Goal: Check status: Check status

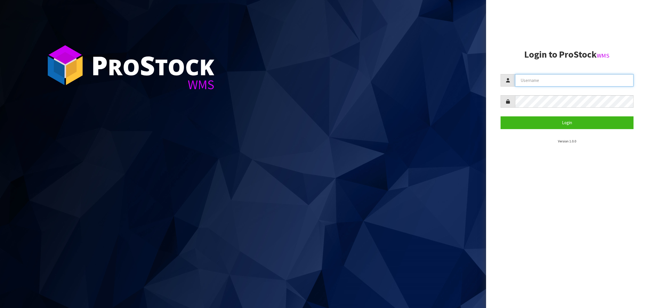
type input "NEROTAPWARE"
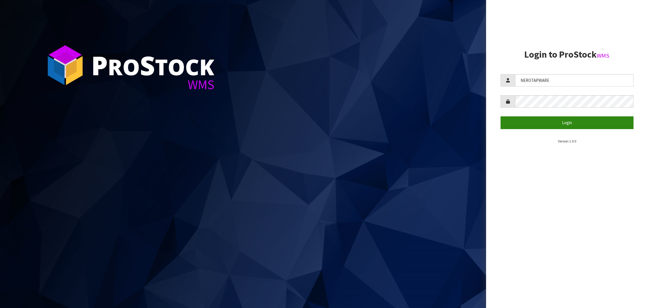
click at [568, 120] on button "Login" at bounding box center [566, 122] width 133 height 12
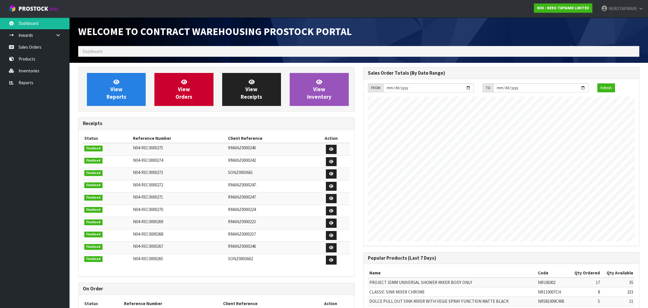
scroll to position [319, 285]
click at [334, 53] on ol "Dashboard" at bounding box center [358, 51] width 561 height 11
click at [32, 46] on link "Sales Orders" at bounding box center [34, 47] width 69 height 12
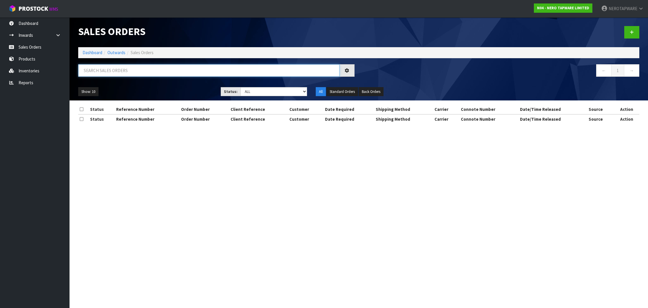
click at [148, 74] on input "text" at bounding box center [208, 70] width 261 height 12
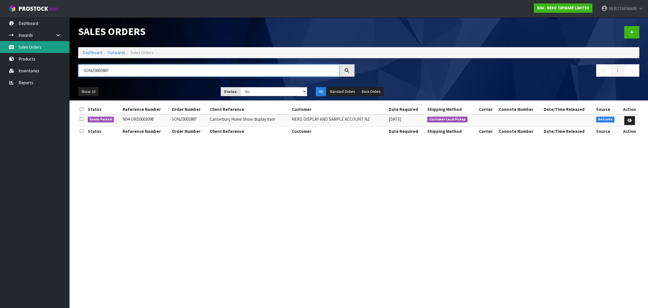
type input "SONZ0003887"
click at [19, 48] on link "Sales Orders" at bounding box center [34, 47] width 69 height 12
click at [95, 69] on input "SONZ0003887" at bounding box center [208, 70] width 261 height 12
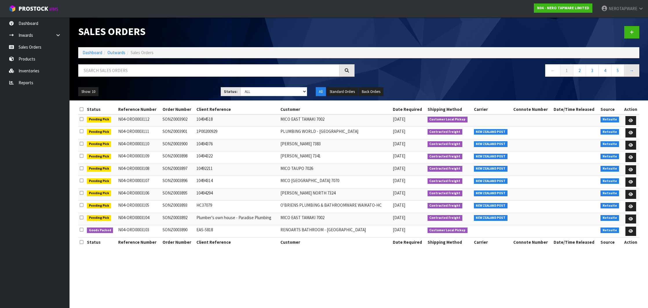
click at [634, 70] on link "→" at bounding box center [631, 70] width 15 height 12
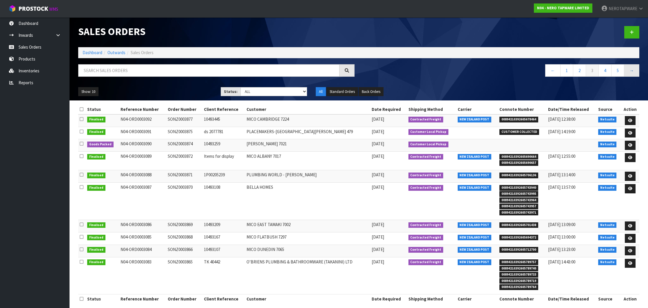
click at [634, 70] on link "→" at bounding box center [631, 70] width 15 height 12
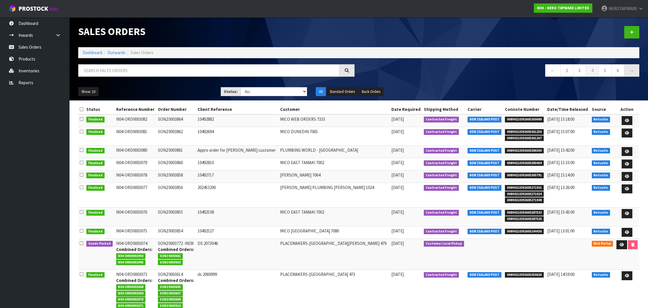
click at [634, 70] on link "→" at bounding box center [631, 70] width 15 height 12
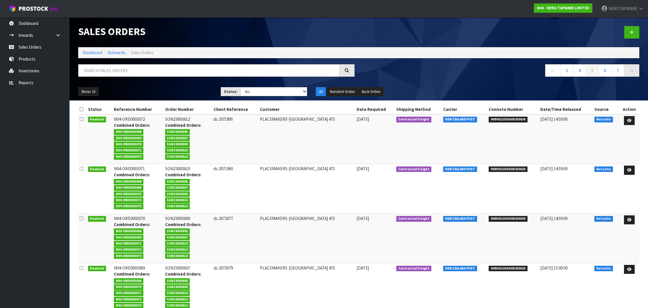
click at [634, 70] on link "→" at bounding box center [631, 70] width 15 height 12
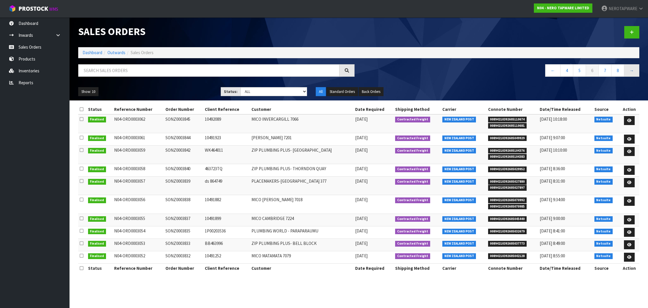
click at [634, 70] on link "→" at bounding box center [631, 70] width 15 height 12
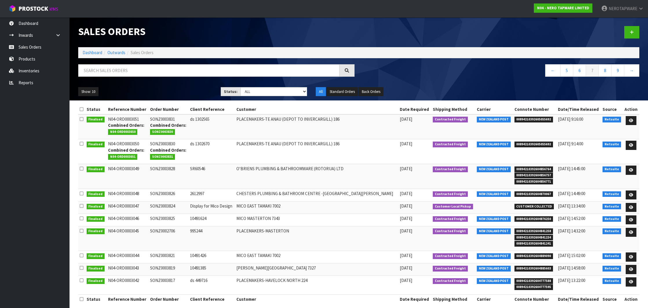
click at [534, 168] on span "00894210392604856764" at bounding box center [533, 170] width 39 height 6
click at [162, 166] on td "SONZ0003828" at bounding box center [169, 176] width 40 height 25
copy td "SONZ0003828"
click at [525, 167] on span "00894210392604856764" at bounding box center [533, 170] width 39 height 6
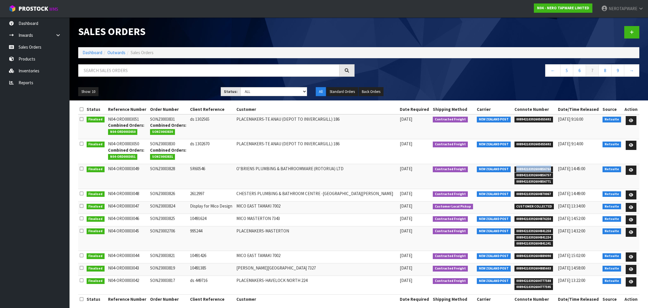
click at [525, 167] on span "00894210392604856764" at bounding box center [533, 170] width 39 height 6
copy span "00894210392604856764"
click at [522, 192] on span "00894210392604870067" at bounding box center [533, 194] width 39 height 6
copy span "00894210392604870067"
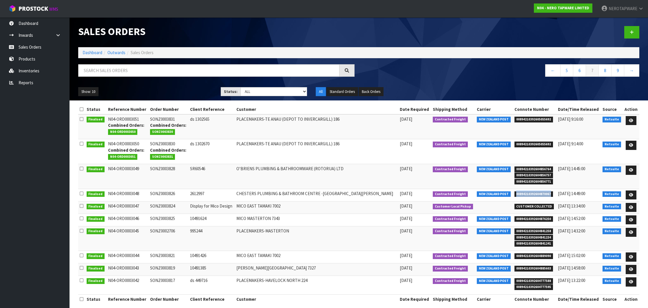
click at [171, 190] on td "SONZ0003826" at bounding box center [169, 195] width 40 height 12
copy td "SONZ0003826"
click at [524, 218] on span "00894210392604876250" at bounding box center [533, 219] width 39 height 6
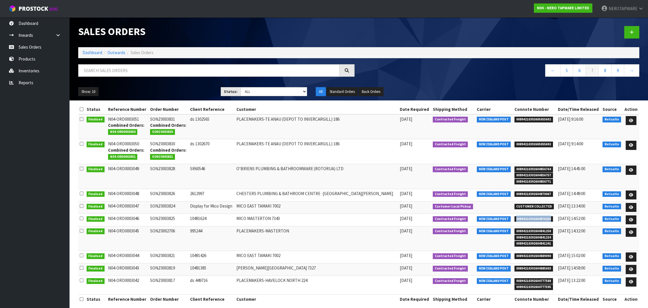
copy span "00894210392604876250"
click at [296, 0] on nav "Toggle navigation ProStock WMS N04 - NERO TAPWARE LIMITED NEROTAPWARE Logout" at bounding box center [324, 9] width 648 height 18
click at [169, 218] on td "SONZ0003825" at bounding box center [169, 220] width 40 height 12
copy td "SONZ0003825"
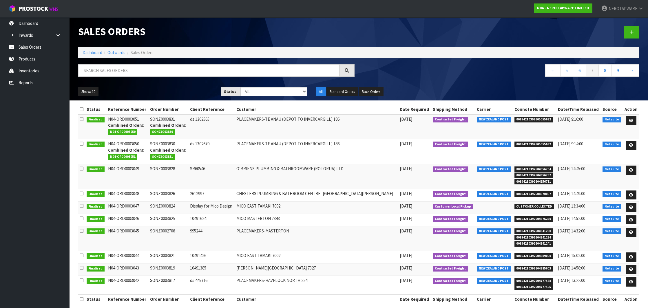
click at [529, 229] on span "00894210392604841258" at bounding box center [533, 231] width 39 height 6
copy span "00894210392604841258"
click at [173, 231] on td "SONZ0002706" at bounding box center [169, 238] width 40 height 25
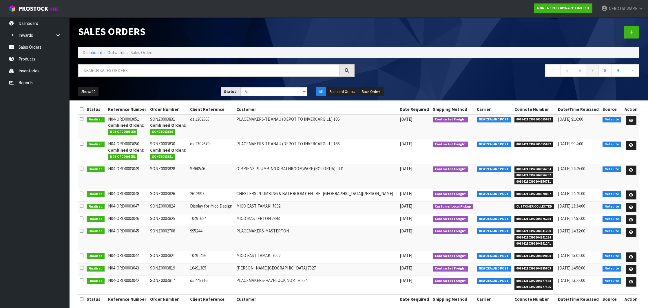
copy td "SONZ0002706"
click at [169, 230] on td "SONZ0002706" at bounding box center [169, 238] width 40 height 25
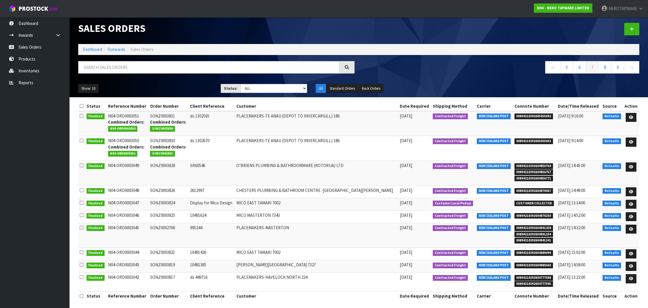
scroll to position [3, 0]
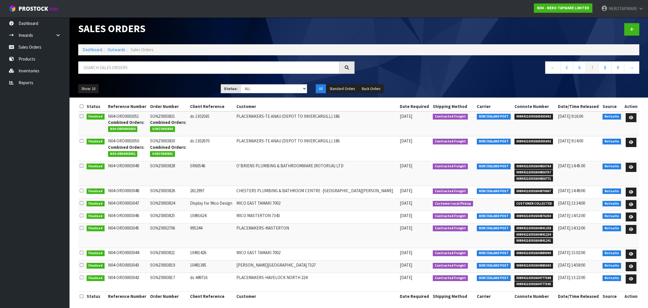
click at [522, 250] on span "00894210392604889090" at bounding box center [533, 253] width 39 height 6
copy span "00894210392604889090"
click at [171, 252] on td "SONZ0003821" at bounding box center [169, 254] width 40 height 12
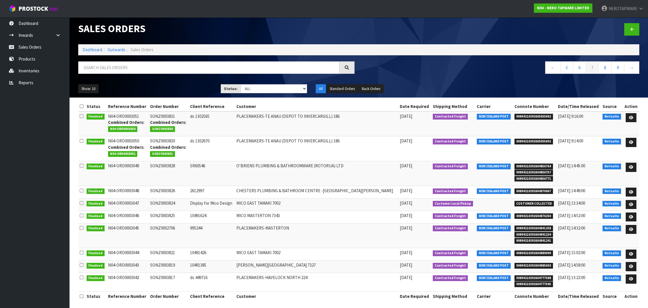
copy td "SONZ0003821"
click at [532, 264] on span "00894210392604885603" at bounding box center [533, 266] width 39 height 6
click at [176, 264] on td "SONZ0003819" at bounding box center [169, 267] width 40 height 12
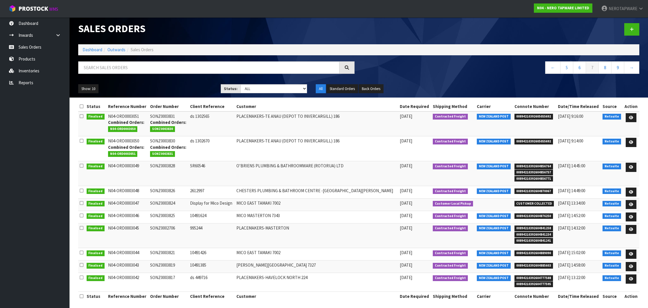
click at [532, 275] on span "00894210392604777588" at bounding box center [533, 278] width 39 height 6
click at [165, 275] on td "SONZ0003817" at bounding box center [169, 282] width 40 height 19
click at [600, 69] on link "8" at bounding box center [604, 67] width 13 height 12
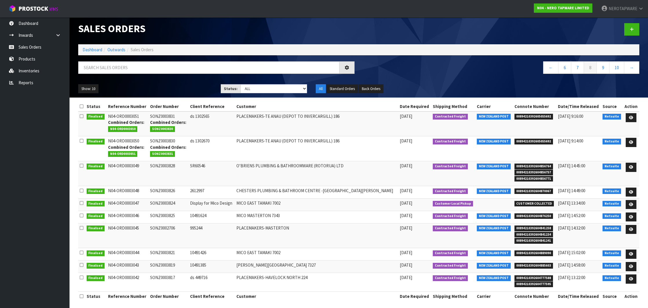
scroll to position [0, 0]
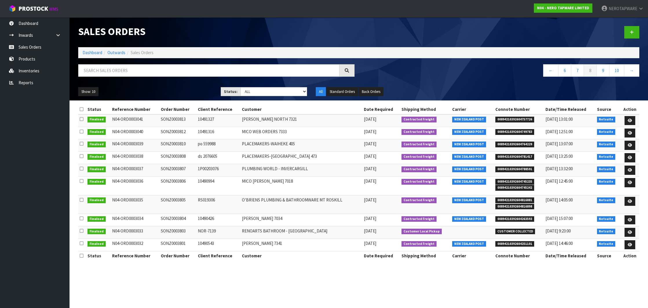
click at [520, 119] on span "00894210392604757726" at bounding box center [514, 120] width 39 height 6
click at [177, 119] on td "SONZ0003813" at bounding box center [177, 120] width 37 height 12
click at [521, 131] on span "00894210392604749783" at bounding box center [514, 132] width 39 height 6
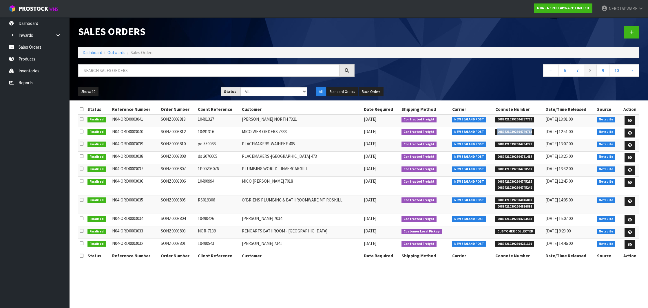
click at [521, 131] on span "00894210392604749783" at bounding box center [514, 132] width 39 height 6
click at [170, 131] on td "SONZ0003812" at bounding box center [177, 133] width 37 height 12
click at [516, 144] on span "00894210392604764229" at bounding box center [514, 145] width 39 height 6
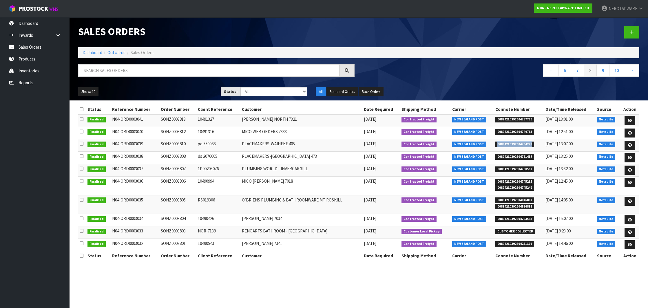
click at [173, 143] on td "SONZ0003810" at bounding box center [177, 145] width 37 height 12
click at [521, 157] on span "00894210392604781417" at bounding box center [514, 157] width 39 height 6
click at [175, 156] on td "SONZ0003808" at bounding box center [177, 158] width 37 height 12
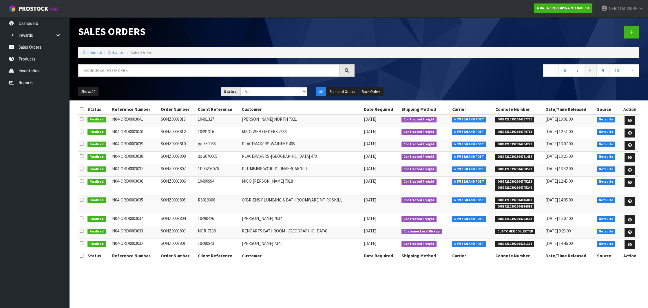
click at [175, 156] on td "SONZ0003808" at bounding box center [177, 158] width 37 height 12
click at [515, 168] on span "00894210392604788591" at bounding box center [514, 170] width 39 height 6
click at [516, 181] on span "00894210392604745235" at bounding box center [514, 182] width 39 height 6
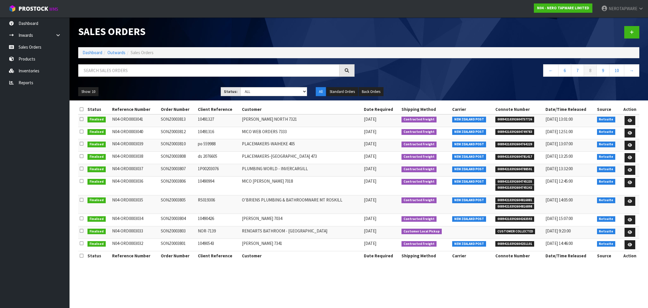
click at [173, 180] on td "SONZ0003806" at bounding box center [177, 186] width 37 height 19
click at [520, 200] on span "00894210392604816881" at bounding box center [514, 200] width 39 height 6
click at [177, 200] on td "SONZ0003805" at bounding box center [177, 204] width 37 height 19
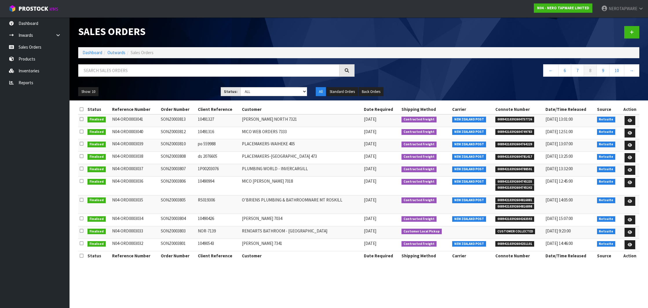
click at [177, 200] on td "SONZ0003805" at bounding box center [177, 204] width 37 height 19
click at [522, 218] on span "00894210392604263593" at bounding box center [514, 219] width 39 height 6
click at [174, 217] on td "SONZ0003804" at bounding box center [177, 220] width 37 height 12
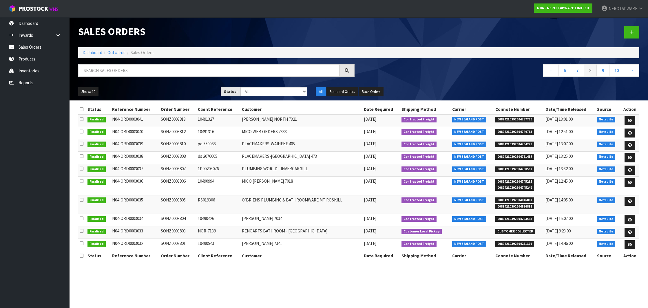
click at [515, 218] on span "00894210392604263593" at bounding box center [514, 219] width 39 height 6
click at [518, 242] on span "00894210392604251101" at bounding box center [514, 244] width 39 height 6
click at [181, 239] on td "SONZ0003801" at bounding box center [177, 245] width 37 height 12
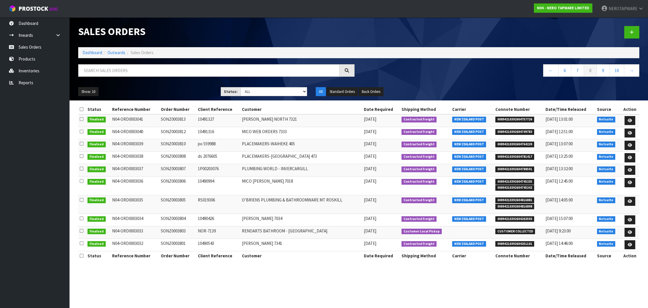
click at [181, 239] on td "SONZ0003801" at bounding box center [177, 245] width 37 height 12
click at [599, 74] on link "9" at bounding box center [602, 70] width 13 height 12
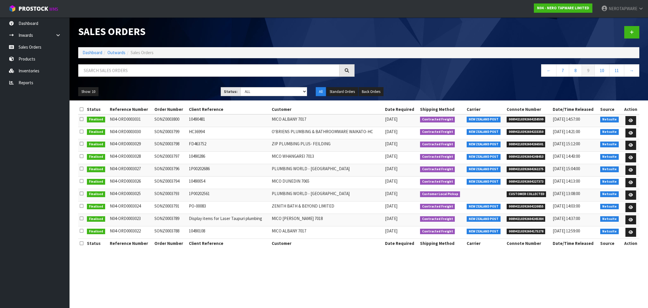
click at [523, 119] on span "00894210392604258599" at bounding box center [525, 120] width 39 height 6
click at [187, 72] on input "text" at bounding box center [208, 70] width 261 height 12
paste input "SONZ0003847"
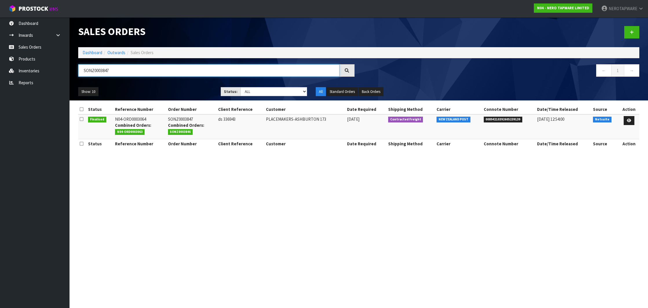
type input "SONZ0003847"
click at [495, 118] on span "00894210392605239139" at bounding box center [503, 120] width 39 height 6
click at [38, 24] on link "Dashboard" at bounding box center [34, 23] width 69 height 12
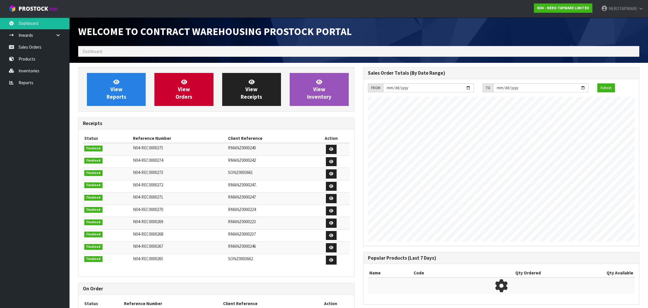
scroll to position [319, 285]
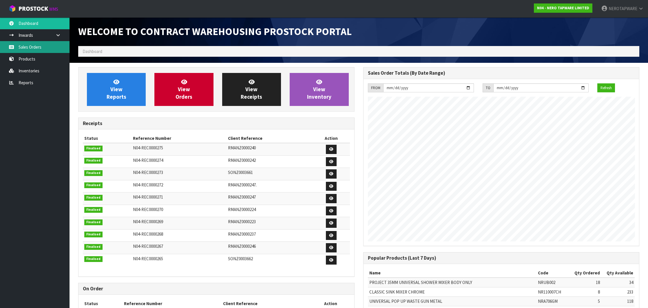
click at [31, 46] on link "Sales Orders" at bounding box center [34, 47] width 69 height 12
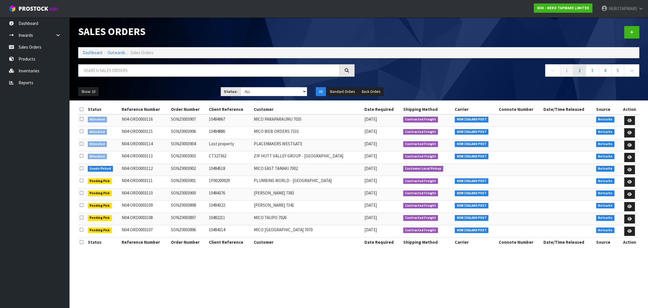
click at [577, 73] on link "2" at bounding box center [579, 70] width 13 height 12
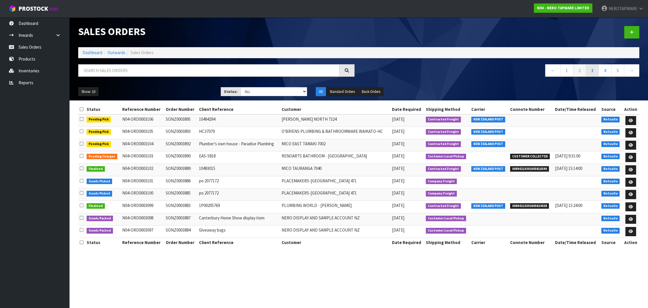
click at [591, 72] on link "3" at bounding box center [592, 70] width 13 height 12
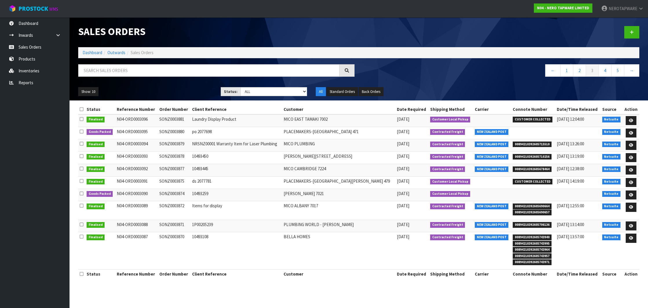
click at [33, 0] on link "ProStock WMS" at bounding box center [33, 7] width 67 height 14
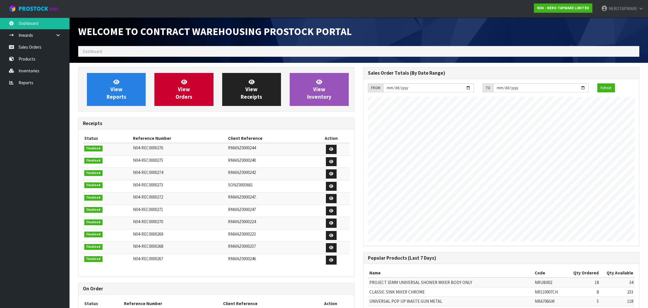
scroll to position [319, 285]
click at [35, 49] on link "Sales Orders" at bounding box center [34, 47] width 69 height 12
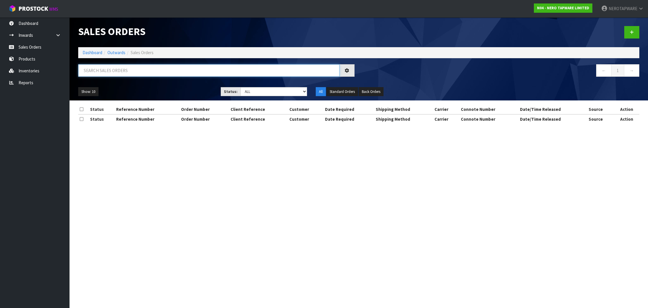
click at [119, 71] on input "text" at bounding box center [208, 70] width 261 height 12
paste input "SONZ0003845"
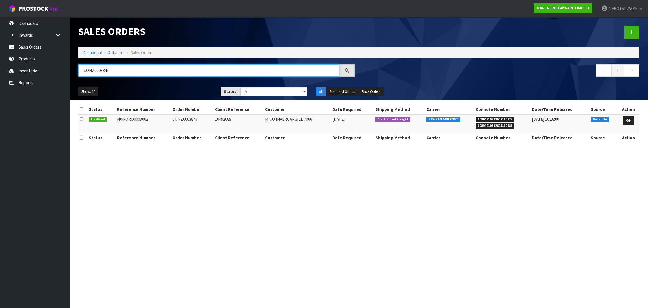
type input "SONZ0003845"
click at [487, 118] on span "00894210392605110674" at bounding box center [494, 120] width 39 height 6
